Goal: Download file/media

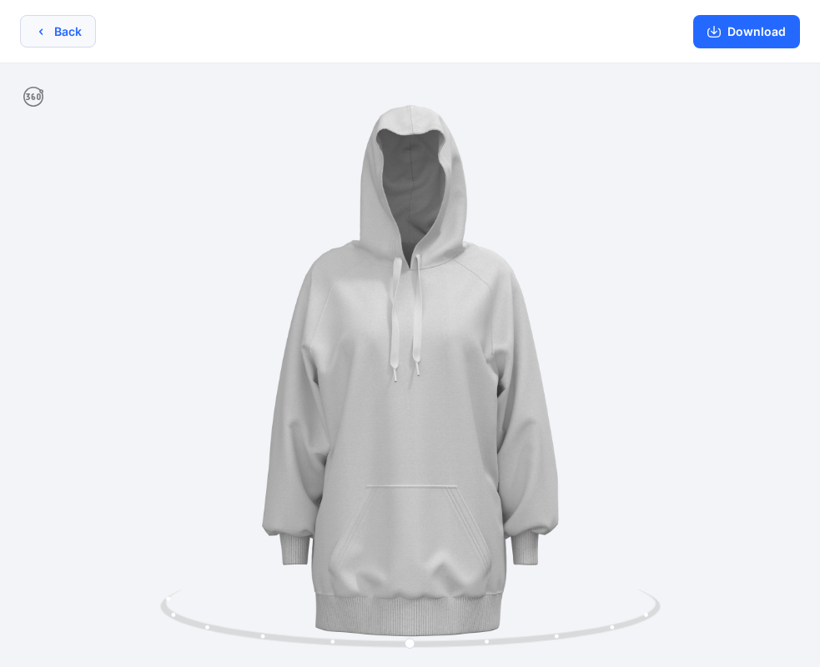
click at [76, 30] on button "Back" at bounding box center [58, 31] width 76 height 33
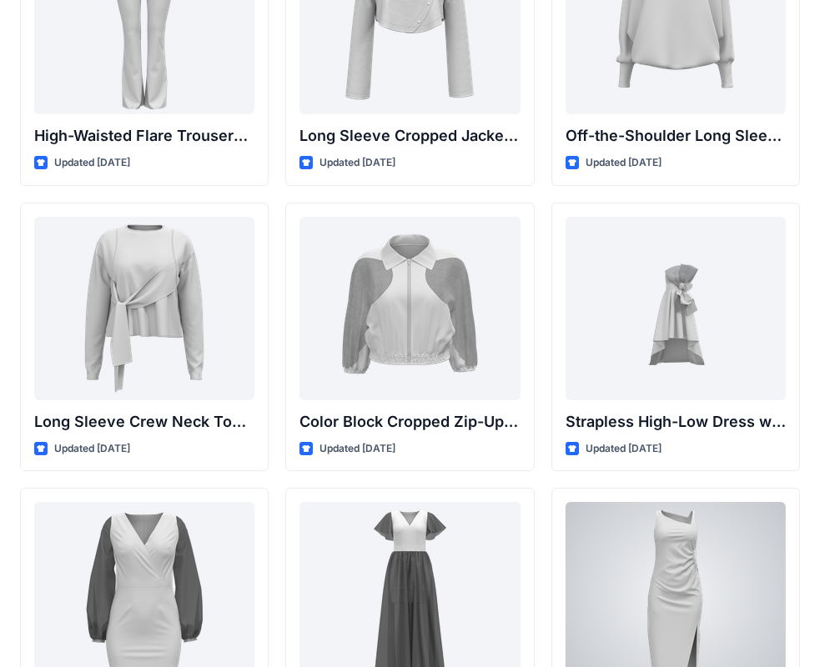
scroll to position [83, 0]
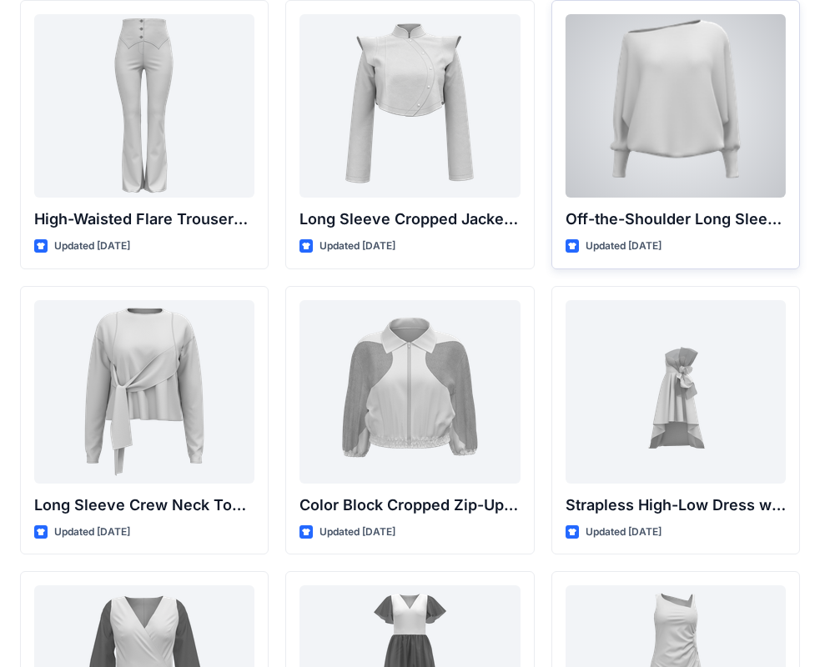
click at [707, 191] on div at bounding box center [676, 106] width 220 height 184
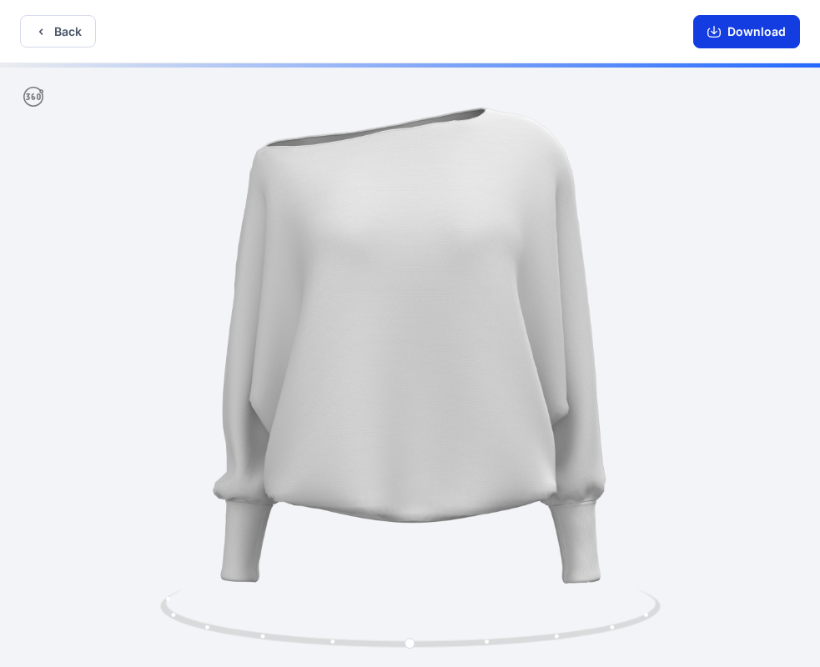
click at [735, 16] on button "Download" at bounding box center [746, 31] width 107 height 33
click at [732, 33] on button "Download" at bounding box center [746, 31] width 107 height 33
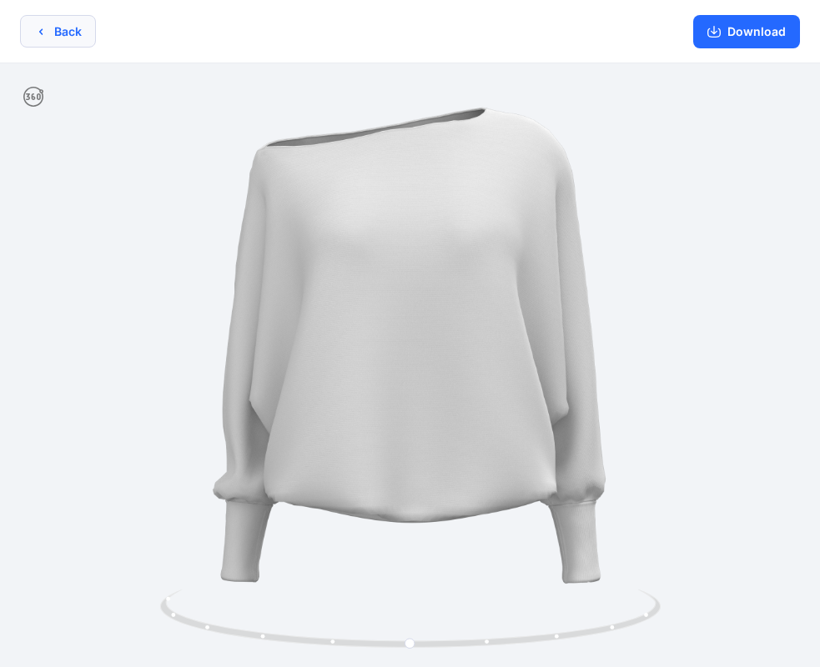
click at [58, 32] on button "Back" at bounding box center [58, 31] width 76 height 33
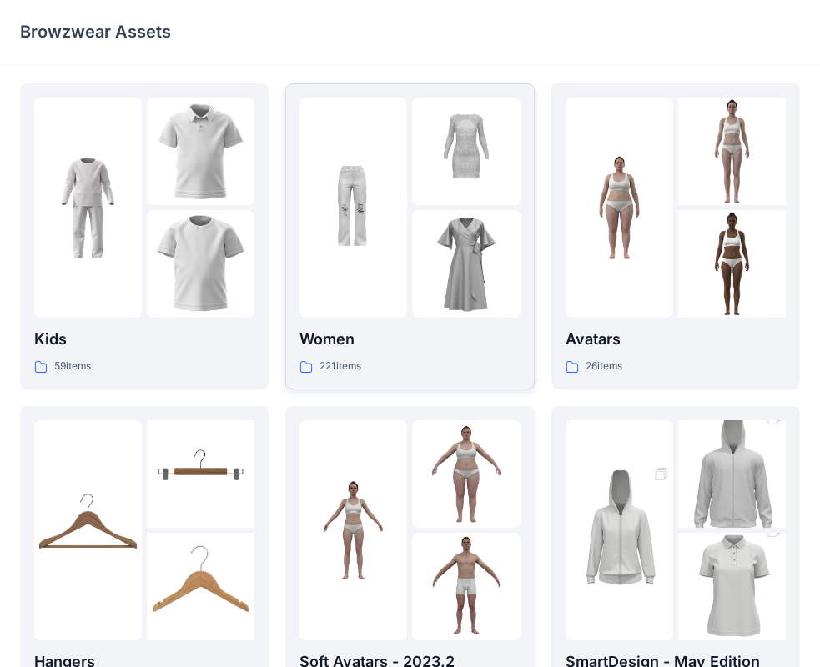
click at [394, 232] on img at bounding box center [353, 208] width 108 height 108
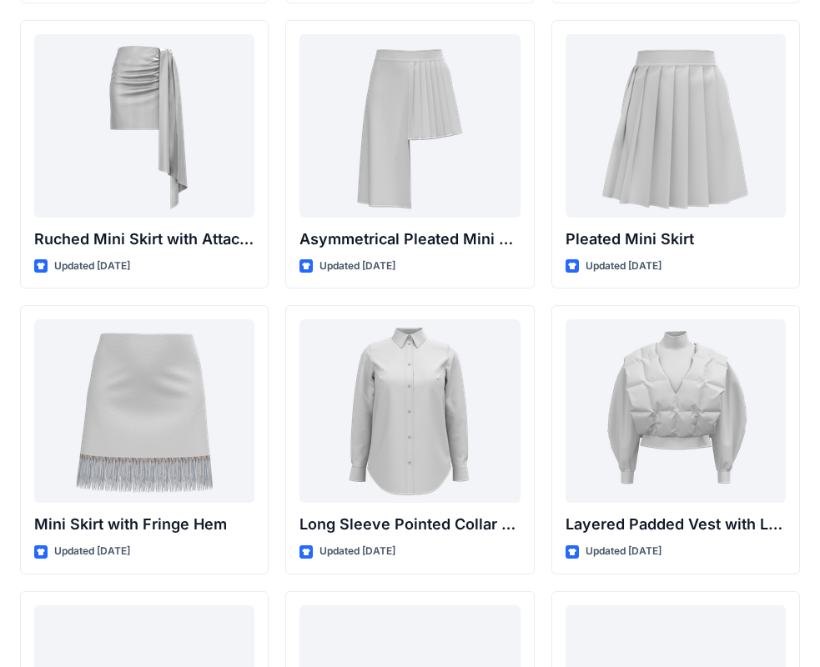
scroll to position [4886, 0]
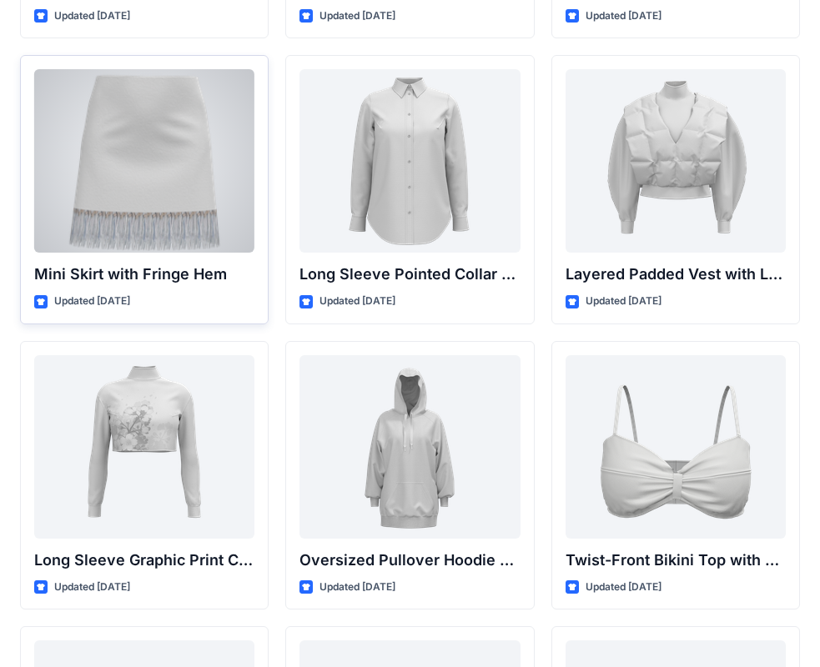
click at [98, 138] on div at bounding box center [144, 161] width 220 height 184
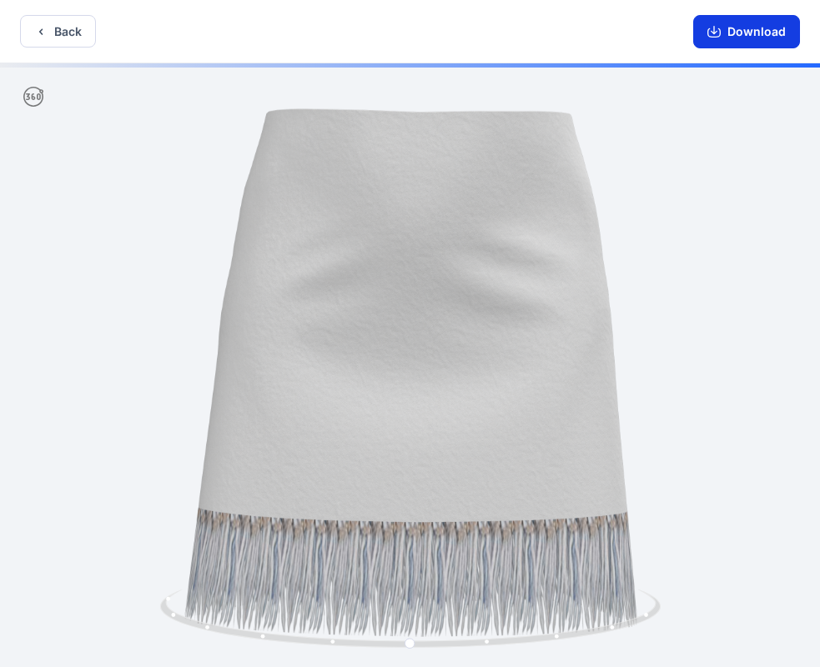
click at [731, 35] on button "Download" at bounding box center [746, 31] width 107 height 33
